Goal: Task Accomplishment & Management: Manage account settings

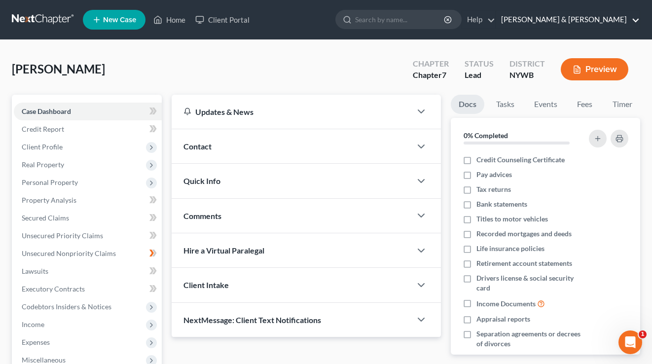
click at [600, 28] on link "[PERSON_NAME] & [PERSON_NAME]" at bounding box center [568, 20] width 144 height 18
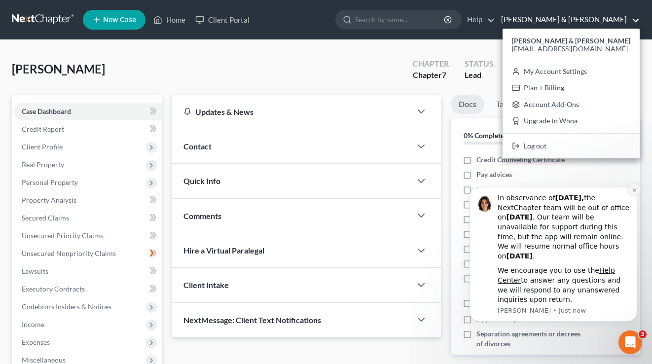
click at [637, 190] on icon "Dismiss notification" at bounding box center [634, 189] width 5 height 5
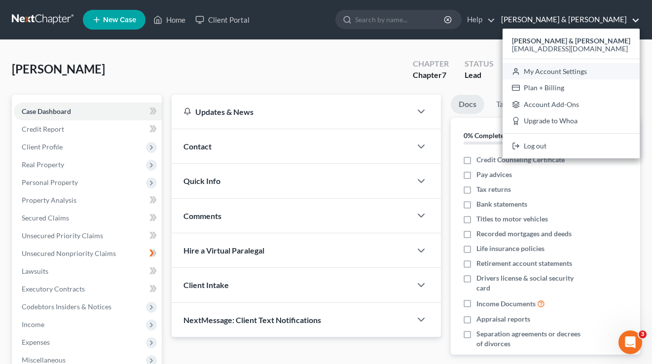
click at [583, 70] on link "My Account Settings" at bounding box center [571, 71] width 137 height 17
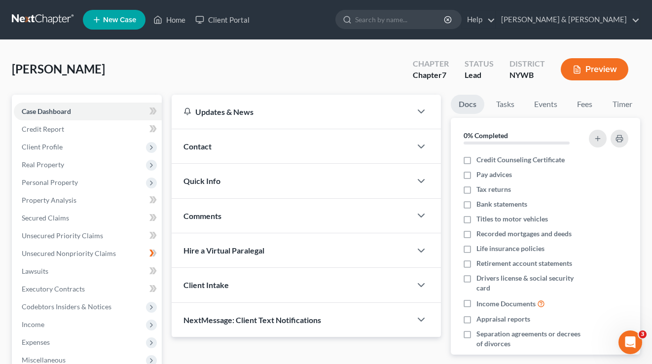
select select "24"
select select "35"
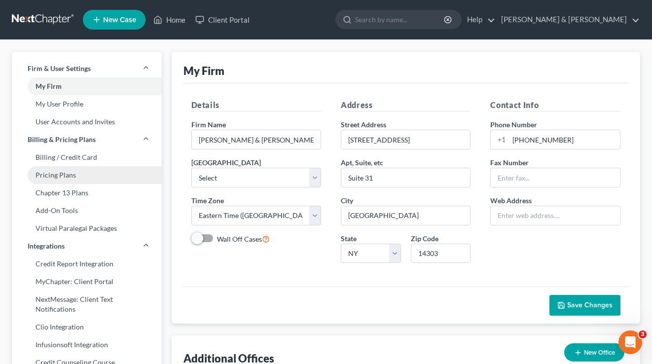
click at [70, 180] on link "Pricing Plans" at bounding box center [87, 175] width 150 height 18
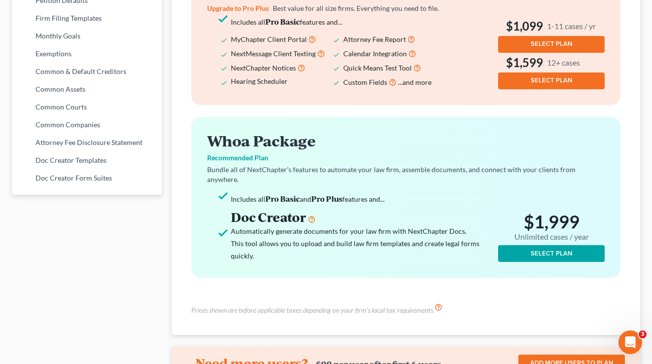
scroll to position [627, 0]
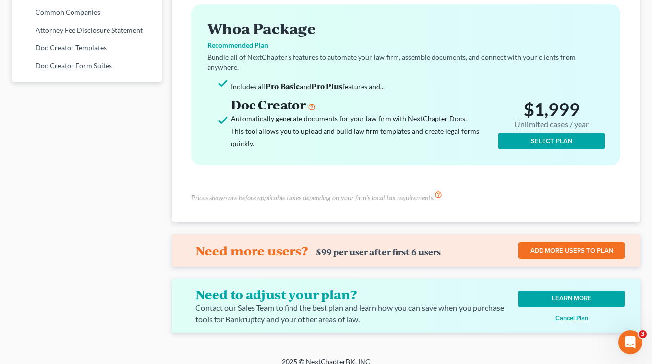
click at [578, 314] on u "Cancel Plan" at bounding box center [572, 318] width 33 height 8
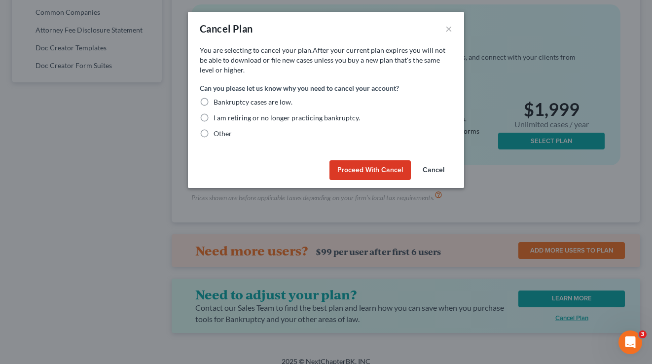
click at [214, 100] on label "Bankruptcy cases are low." at bounding box center [253, 102] width 79 height 10
click at [218, 100] on input "Bankruptcy cases are low." at bounding box center [221, 100] width 6 height 6
radio input "true"
click at [359, 168] on button "Proceed with Cancel" at bounding box center [370, 170] width 81 height 20
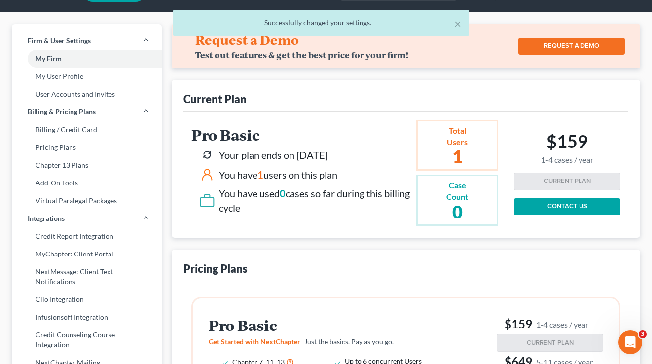
scroll to position [0, 0]
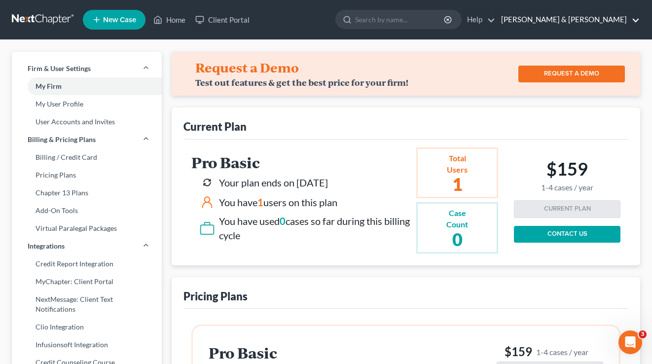
click at [601, 18] on link "[PERSON_NAME] & [PERSON_NAME]" at bounding box center [568, 20] width 144 height 18
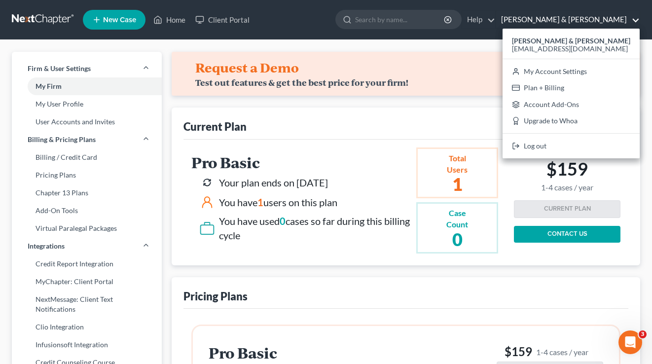
click at [563, 156] on div "[PERSON_NAME] & [PERSON_NAME] [EMAIL_ADDRESS][DOMAIN_NAME] My Account Settings …" at bounding box center [571, 94] width 137 height 130
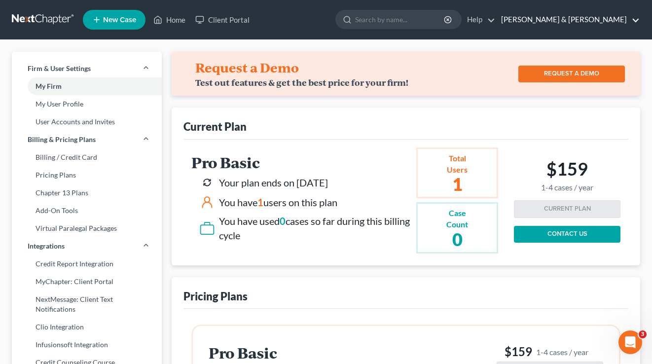
click at [585, 24] on link "[PERSON_NAME] & [PERSON_NAME]" at bounding box center [568, 20] width 144 height 18
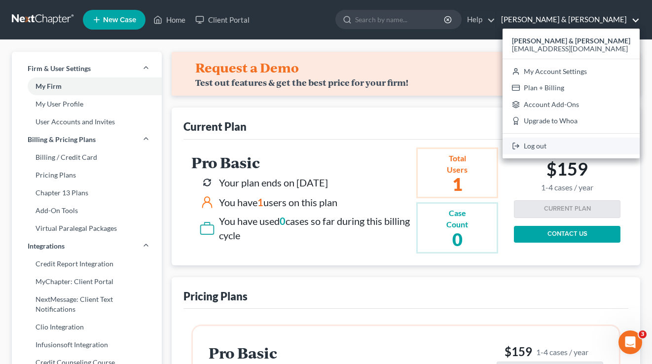
click at [579, 150] on link "Log out" at bounding box center [571, 146] width 137 height 17
